Goal: Task Accomplishment & Management: Manage account settings

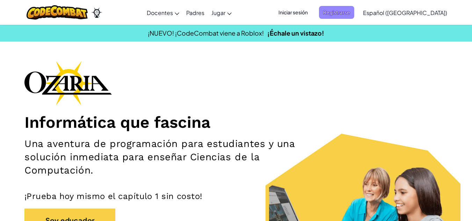
click at [350, 15] on font "Registrarse" at bounding box center [336, 12] width 27 height 6
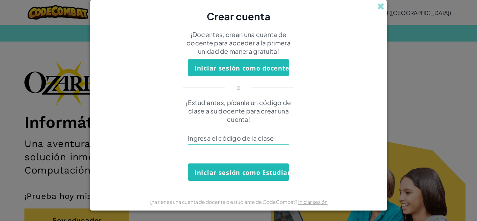
click at [222, 152] on input at bounding box center [238, 151] width 101 height 14
click at [232, 150] on input "HappyLea" at bounding box center [238, 151] width 101 height 14
type input "HappyLegBell"
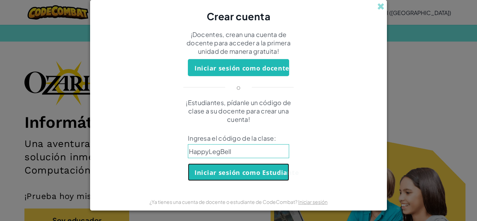
click at [246, 175] on font "Iniciar sesión como Estudiante" at bounding box center [246, 173] width 104 height 8
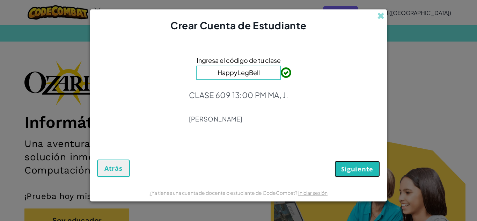
click at [359, 172] on font "Siguiente" at bounding box center [357, 169] width 32 height 8
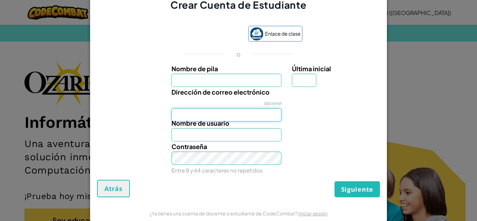
click at [225, 114] on input "Dirección de correo electrónico" at bounding box center [226, 114] width 110 height 13
type input "[EMAIL_ADDRESS][DOMAIN_NAME]"
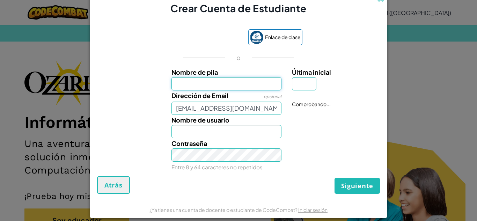
click at [239, 77] on input "Nombre de pila" at bounding box center [226, 83] width 110 height 13
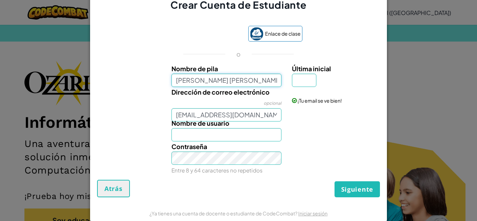
type input "[PERSON_NAME] [PERSON_NAME]"
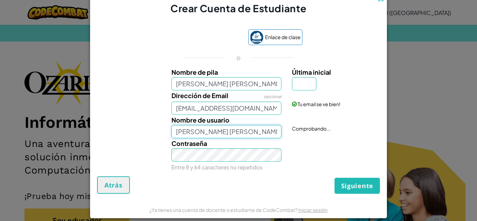
click at [214, 134] on input "[PERSON_NAME] [PERSON_NAME]" at bounding box center [226, 131] width 110 height 13
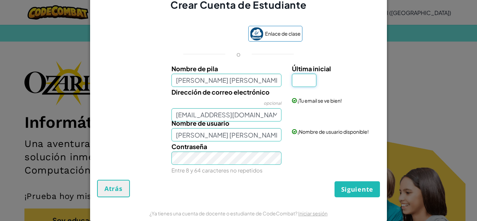
click at [301, 79] on input "Última inicial" at bounding box center [304, 80] width 24 height 13
type input "L"
type input "E"
type input "L"
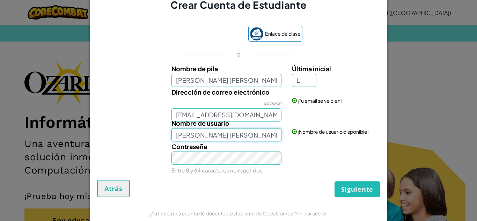
click at [249, 134] on input "[PERSON_NAME] [PERSON_NAME] L" at bounding box center [226, 134] width 110 height 13
type input "Z"
type input "Zzoenainn"
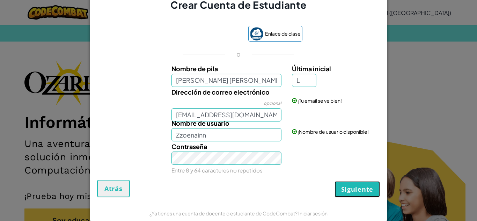
click at [344, 189] on font "Siguiente" at bounding box center [357, 189] width 32 height 8
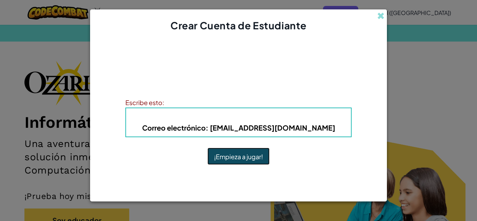
click at [250, 159] on font "¡Empieza a jugar!" at bounding box center [238, 157] width 49 height 8
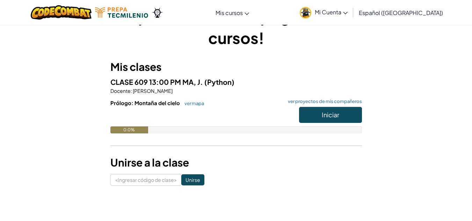
scroll to position [29, 0]
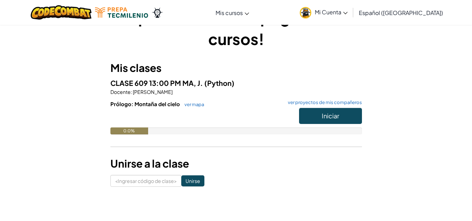
click at [319, 19] on link "Mi Cuenta" at bounding box center [323, 12] width 55 height 22
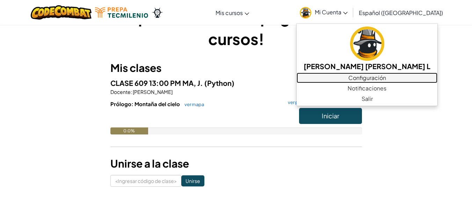
click at [355, 76] on font "Configuración" at bounding box center [367, 77] width 38 height 7
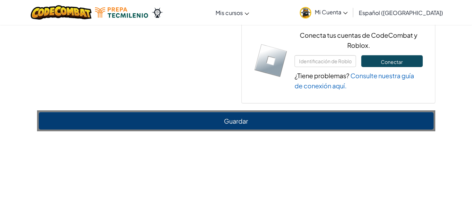
scroll to position [588, 0]
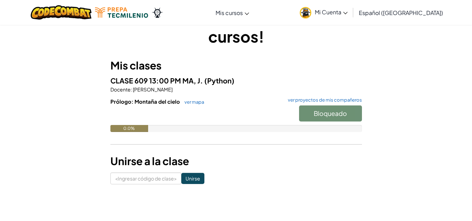
scroll to position [31, 0]
